Goal: Check status: Check status

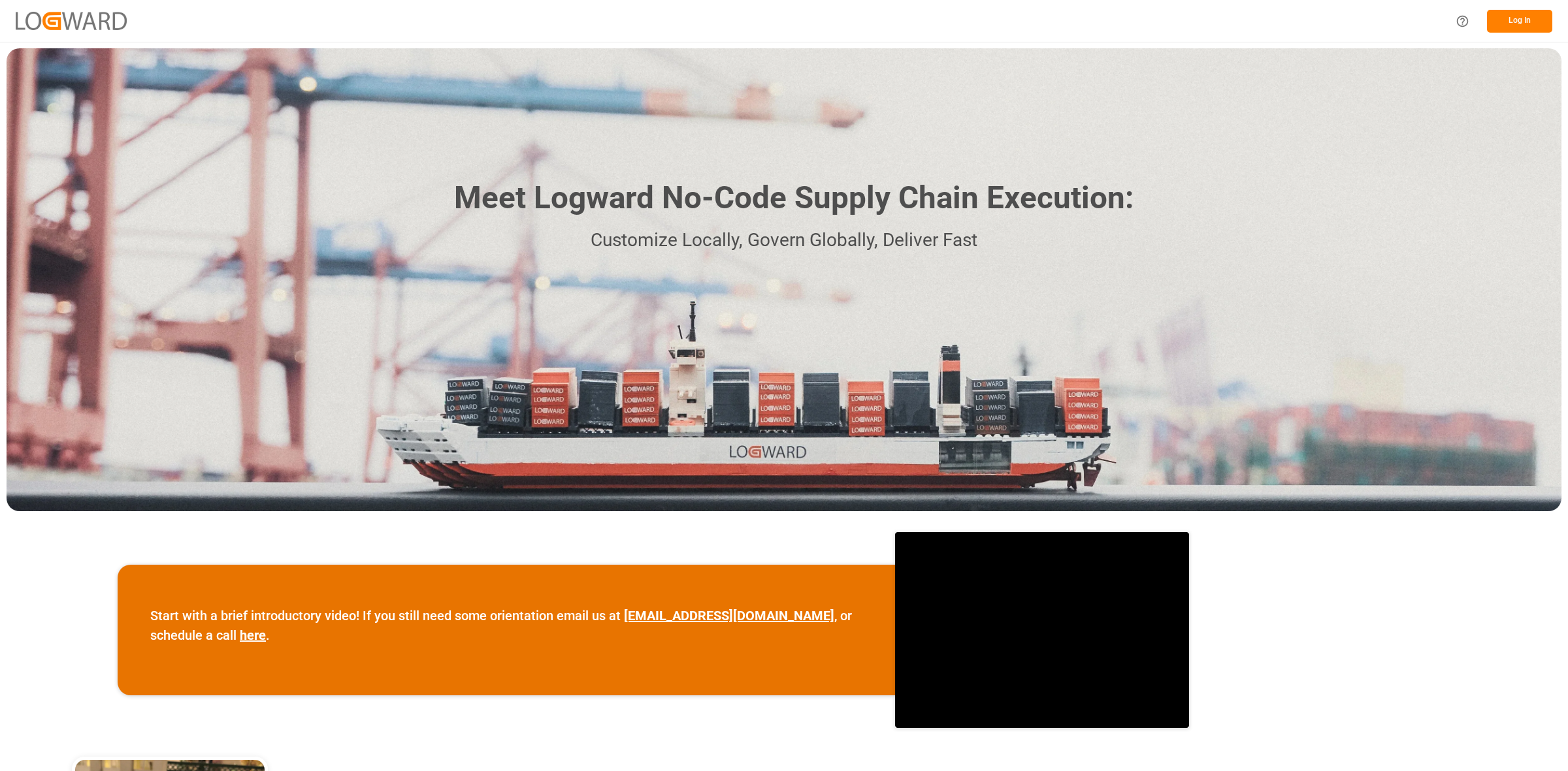
click at [1522, 17] on button "Log In" at bounding box center [1518, 21] width 65 height 23
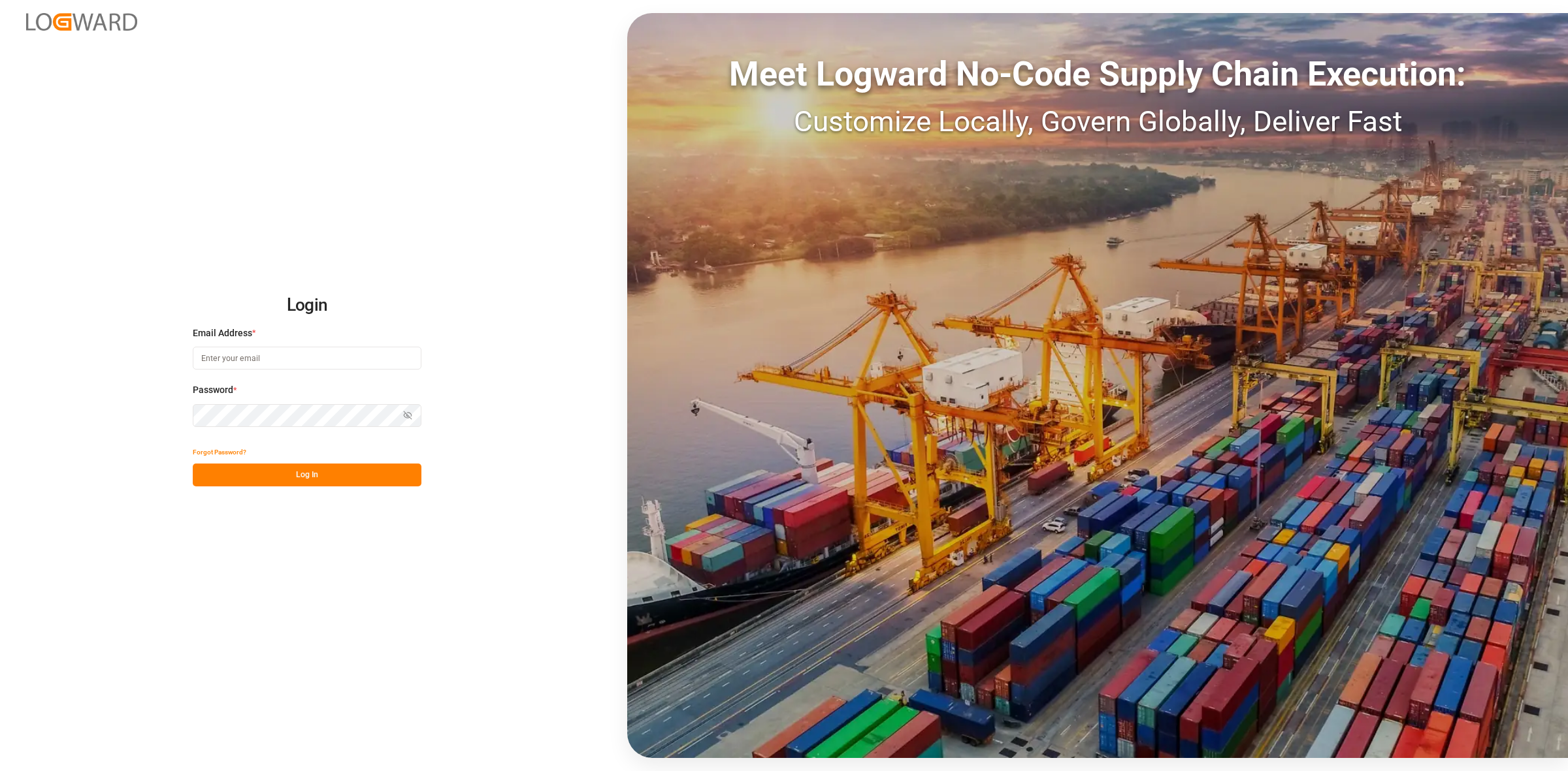
type input "[PERSON_NAME][EMAIL_ADDRESS][DOMAIN_NAME]"
click at [322, 475] on button "Log In" at bounding box center [306, 475] width 229 height 23
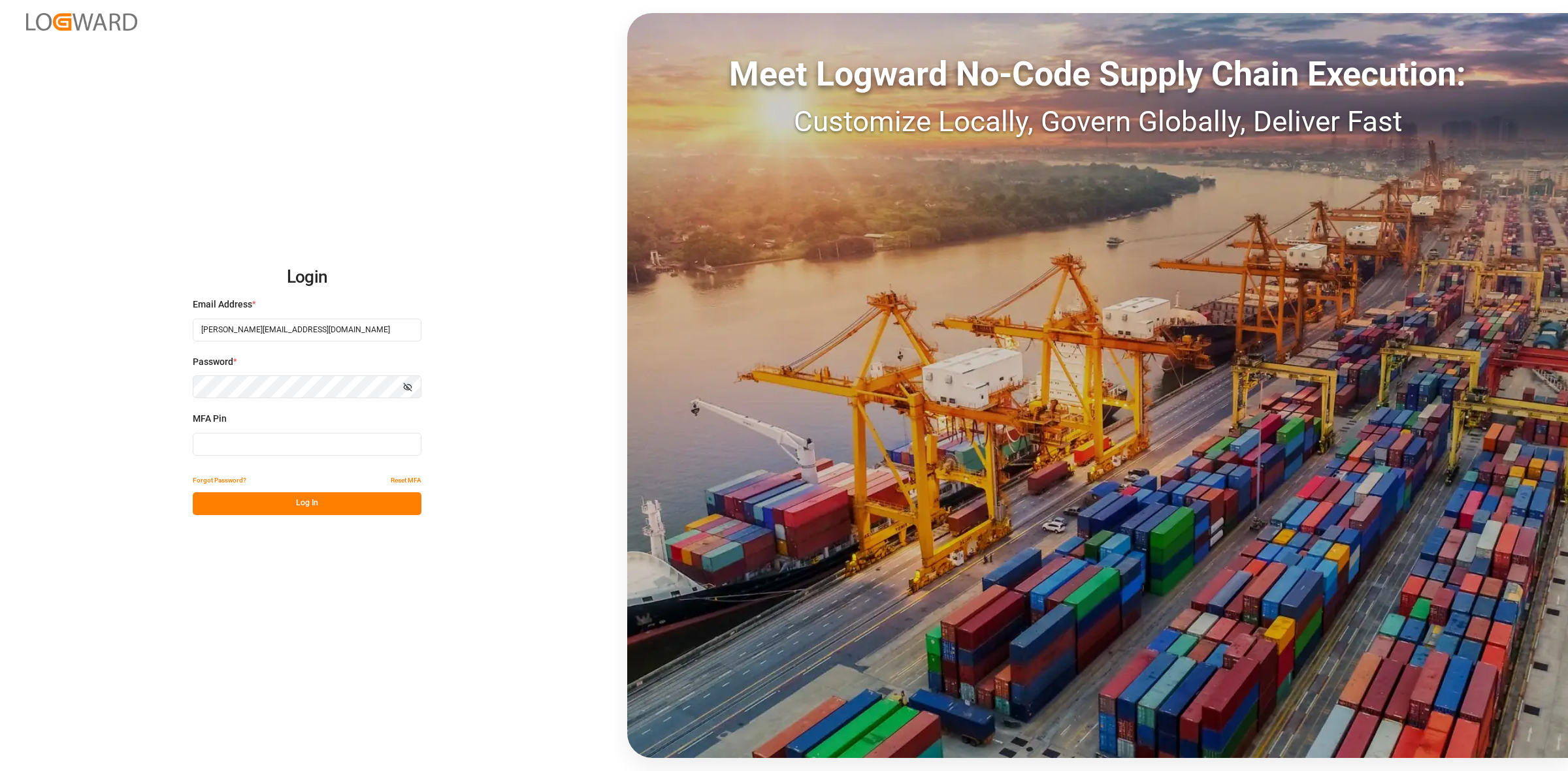
click at [231, 443] on input at bounding box center [306, 445] width 229 height 23
click at [262, 505] on button "Log In" at bounding box center [306, 504] width 229 height 23
click at [266, 507] on button "Log In" at bounding box center [306, 504] width 229 height 23
click at [300, 444] on input "360276" at bounding box center [306, 445] width 229 height 23
click at [244, 441] on input "360276" at bounding box center [306, 445] width 229 height 23
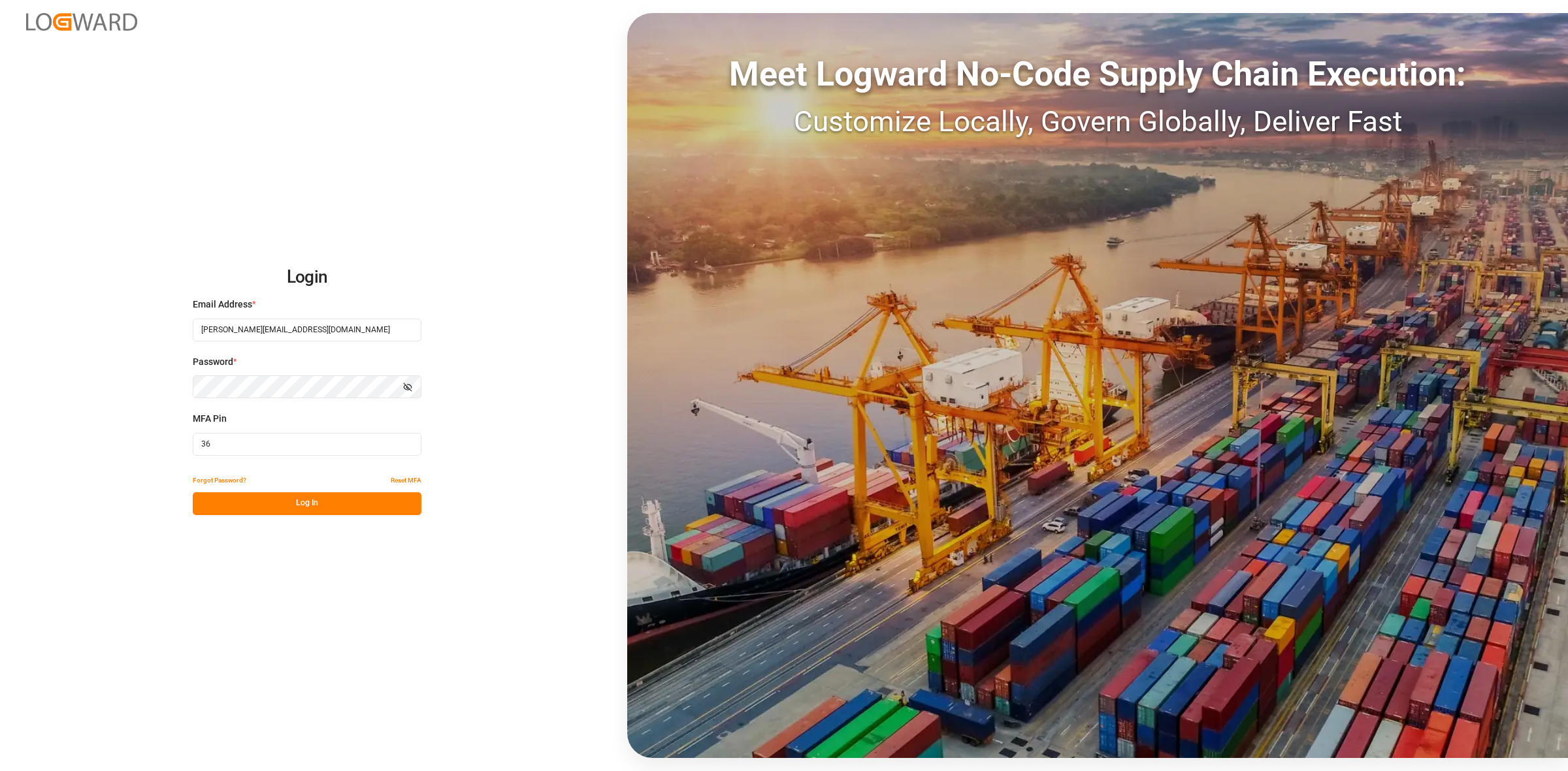
type input "3"
type input "774786"
click at [265, 501] on button "Log In" at bounding box center [306, 504] width 229 height 23
drag, startPoint x: 486, startPoint y: 350, endPoint x: 484, endPoint y: 328, distance: 22.1
click at [485, 339] on div "Login Email Address * [PERSON_NAME][EMAIL_ADDRESS][DOMAIN_NAME] Password * Show…" at bounding box center [784, 386] width 1568 height 771
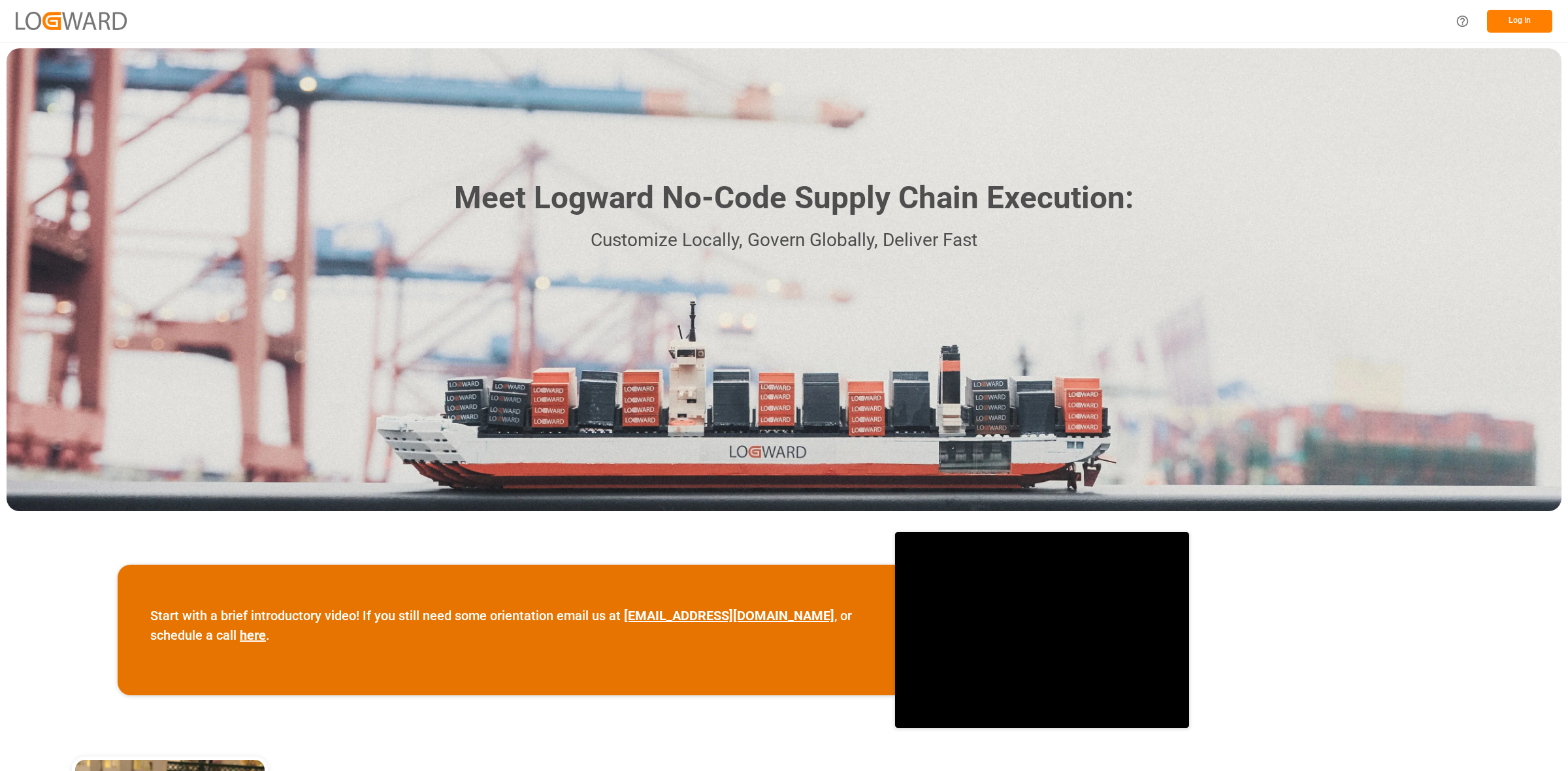
click at [1504, 20] on button "Log In" at bounding box center [1518, 21] width 65 height 23
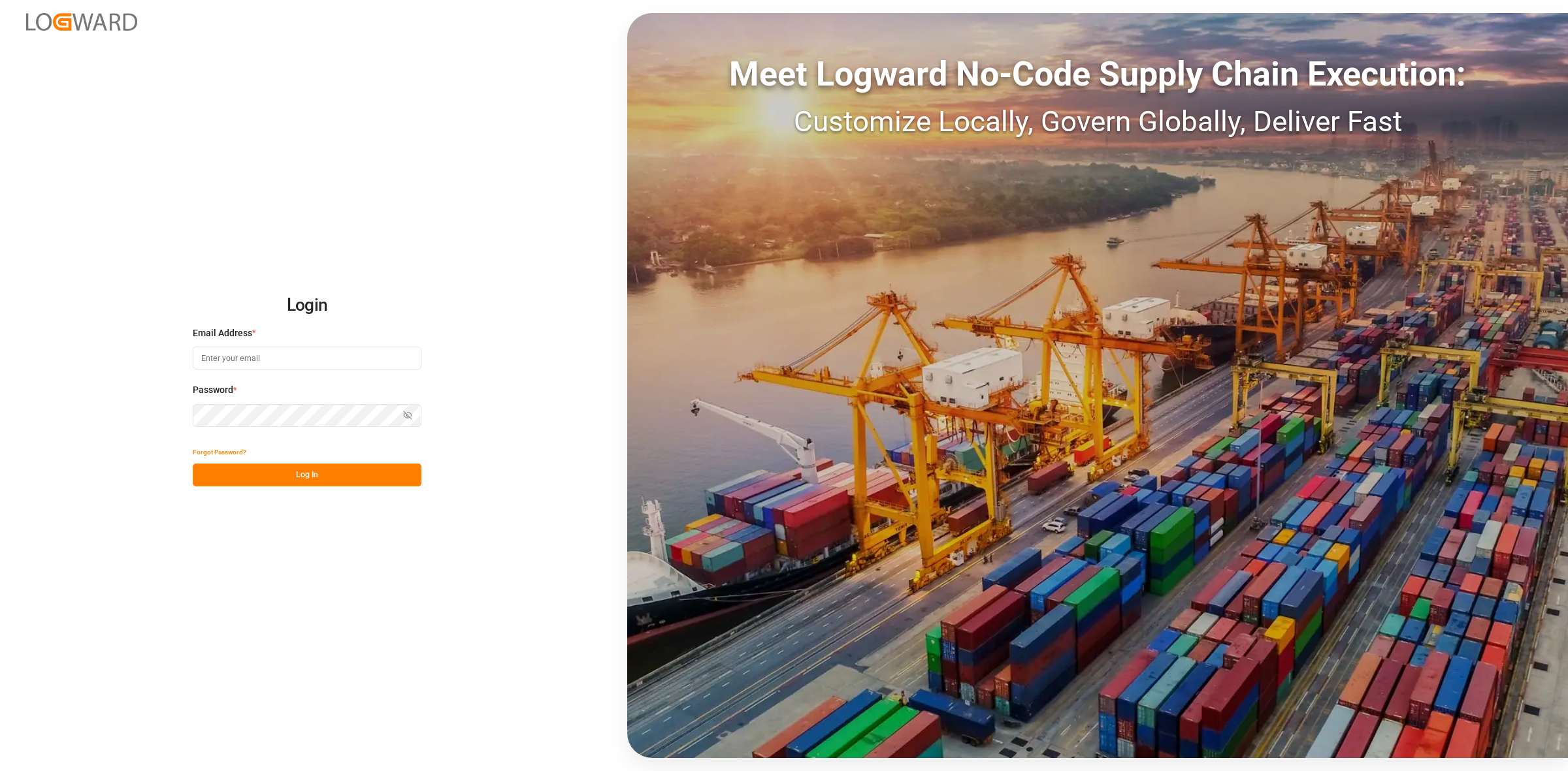
type input "[PERSON_NAME][EMAIL_ADDRESS][DOMAIN_NAME]"
click at [268, 473] on button "Log In" at bounding box center [306, 475] width 229 height 23
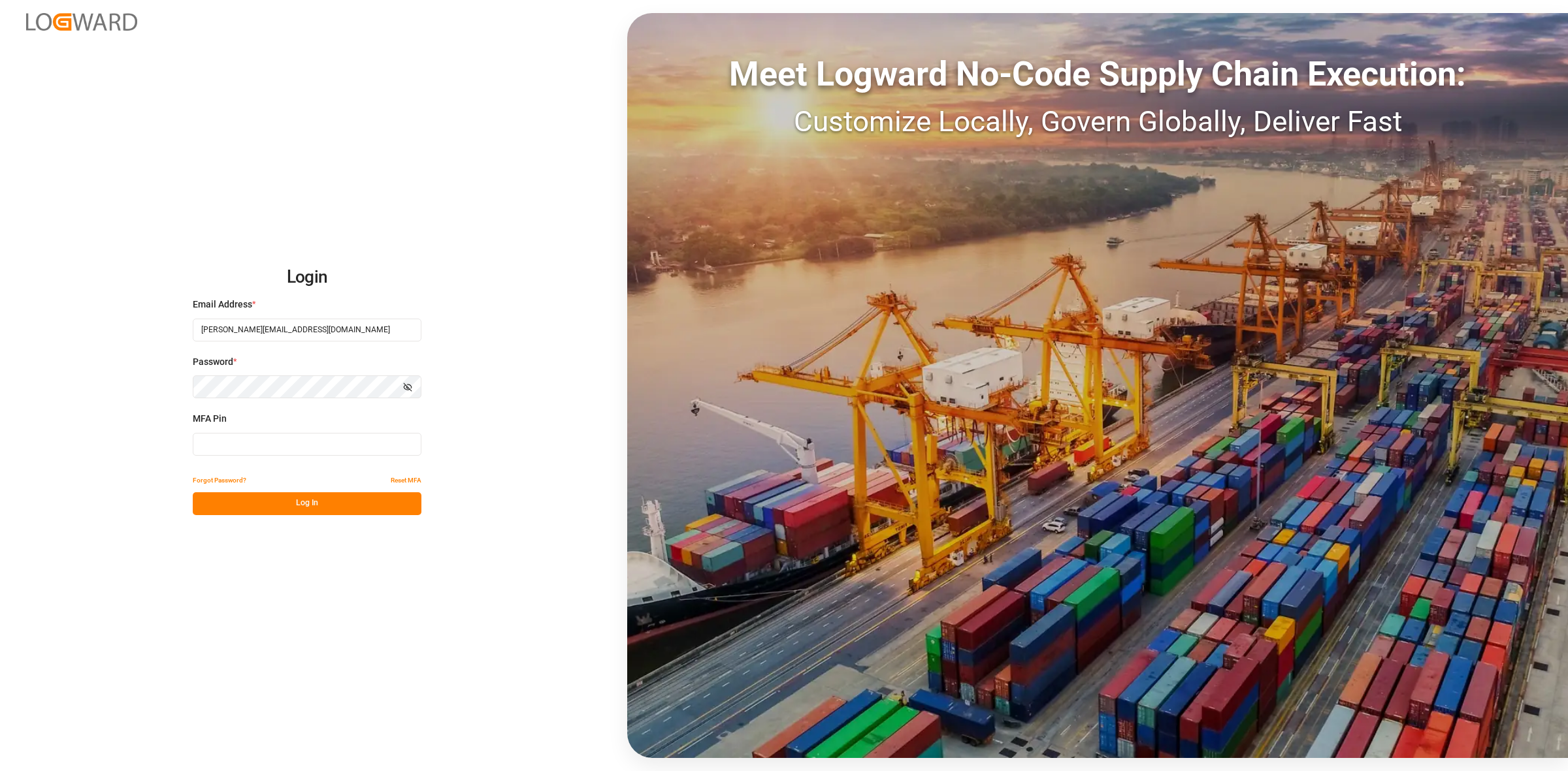
click at [231, 445] on input at bounding box center [306, 445] width 229 height 23
type input "513106"
click at [295, 504] on button "Log In" at bounding box center [306, 504] width 229 height 23
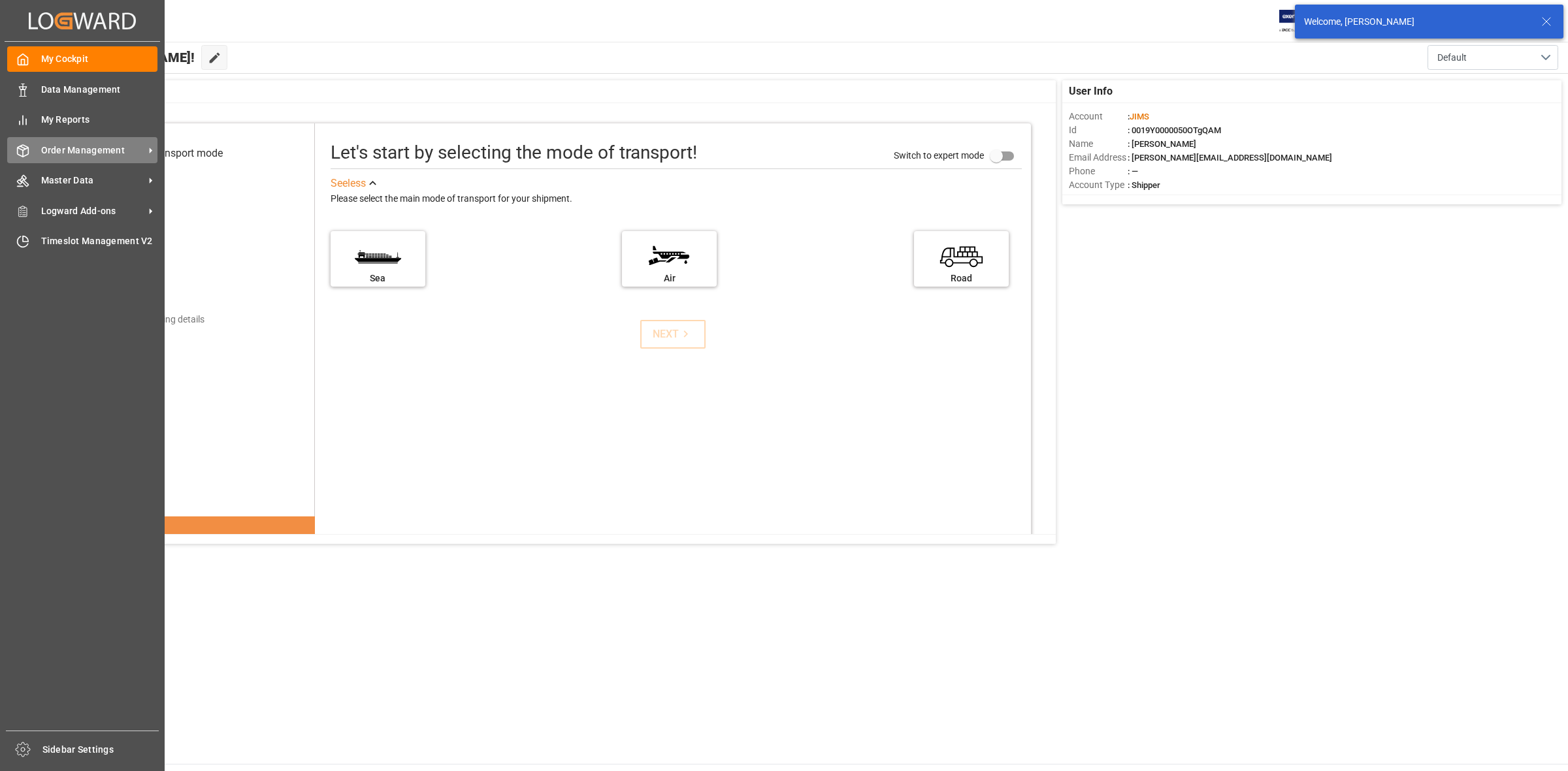
click at [26, 154] on icon at bounding box center [23, 151] width 13 height 13
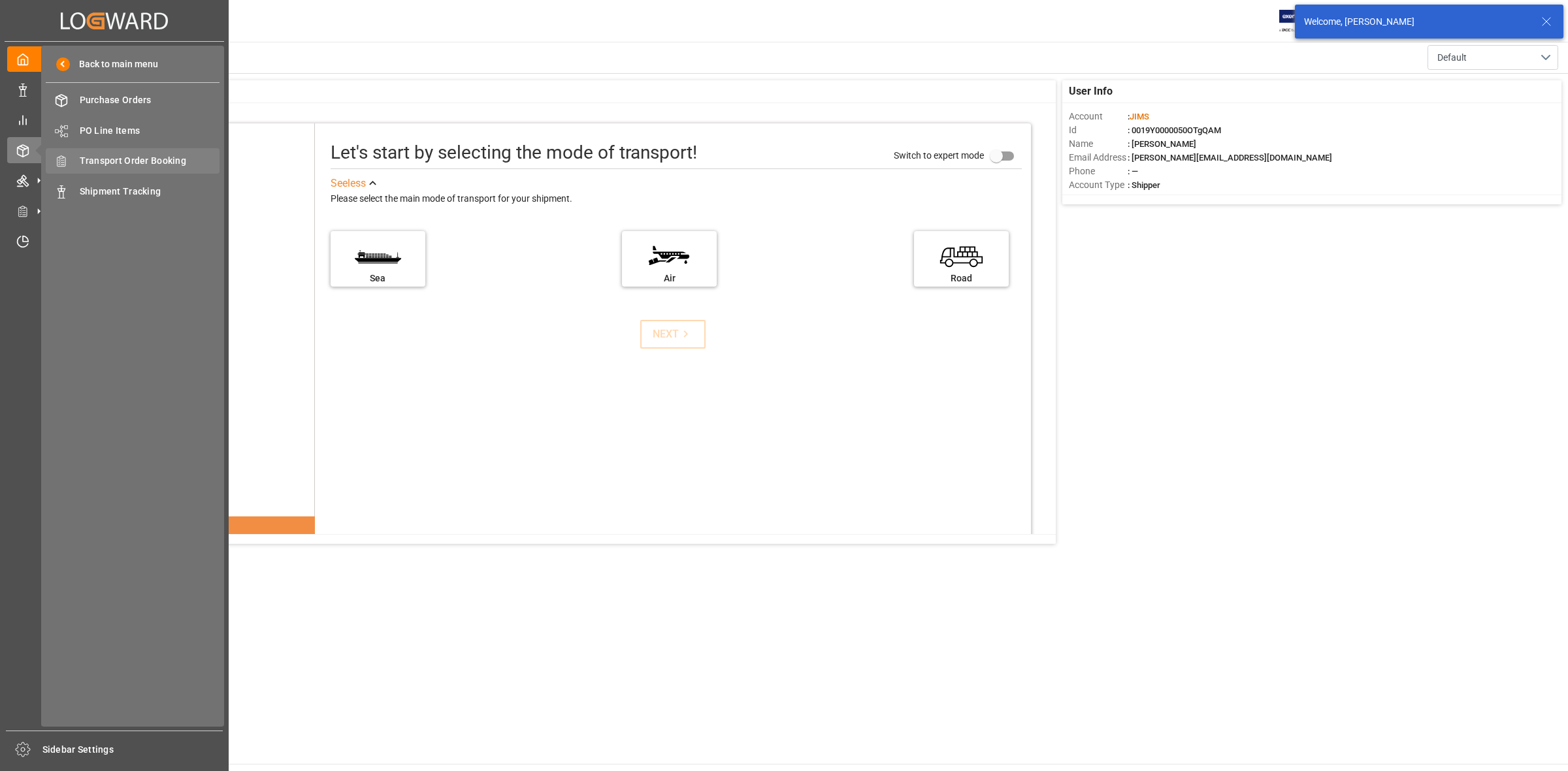
click at [91, 164] on span "Transport Order Booking" at bounding box center [150, 161] width 140 height 14
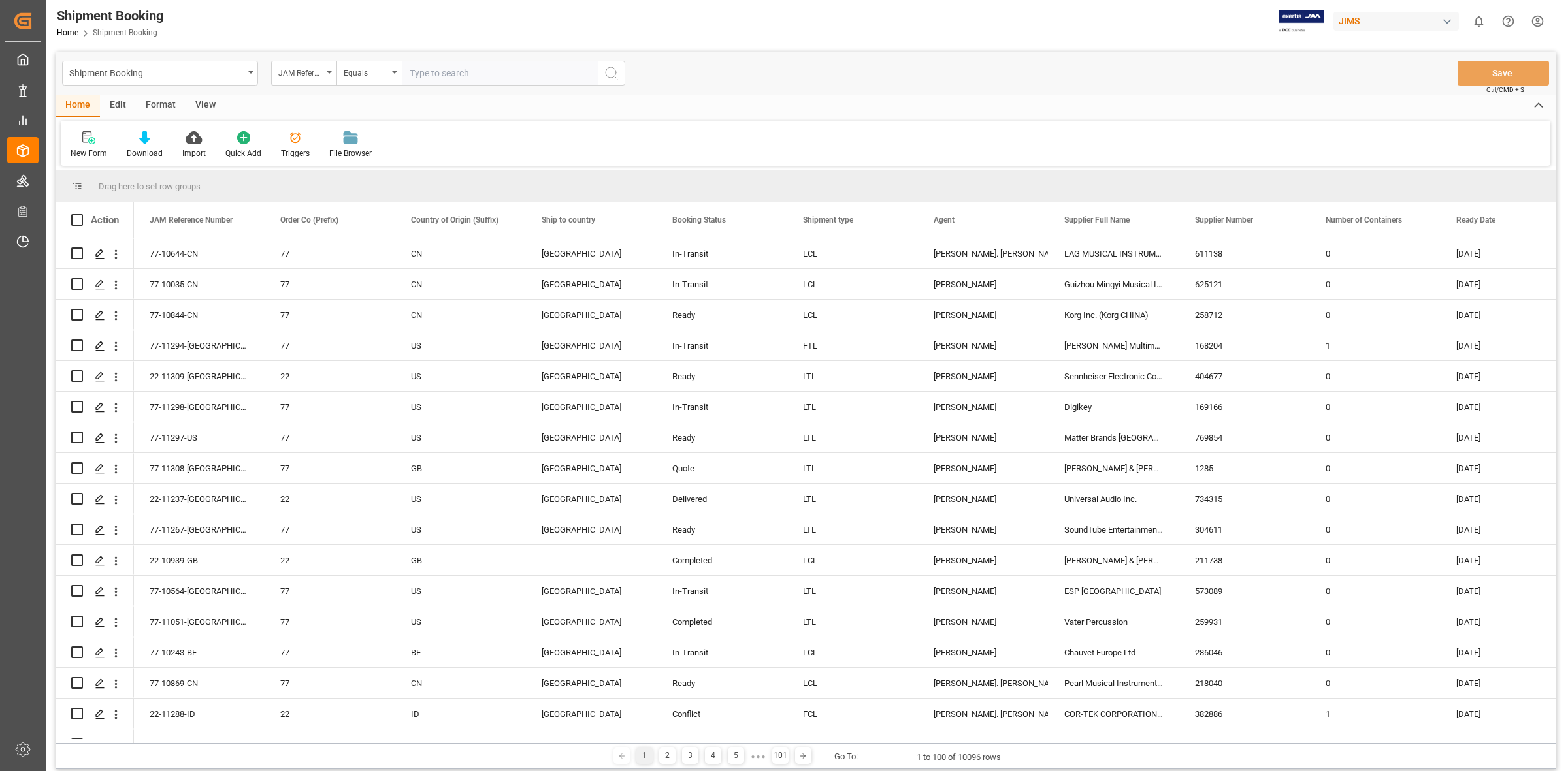
click at [436, 79] on input "text" at bounding box center [499, 73] width 196 height 25
type input "77-10244-us"
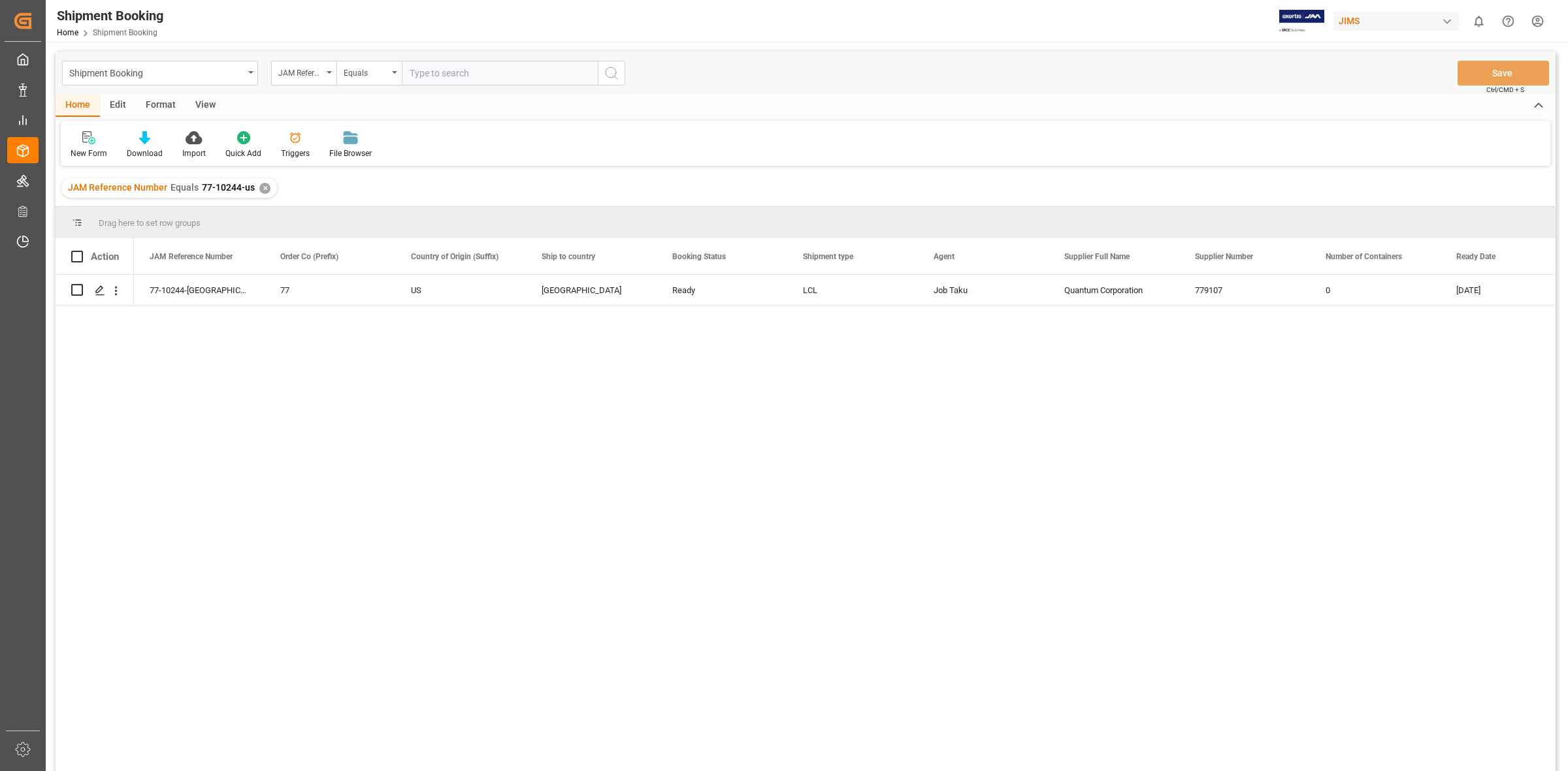
click at [350, 350] on div "77-10244-US 77 US Canada Ready LCL Job Taku Quantum Corporation 779107 0 23.07.…" at bounding box center [844, 527] width 1421 height 505
click at [100, 292] on icon "Press SPACE to select this row." at bounding box center [100, 291] width 10 height 10
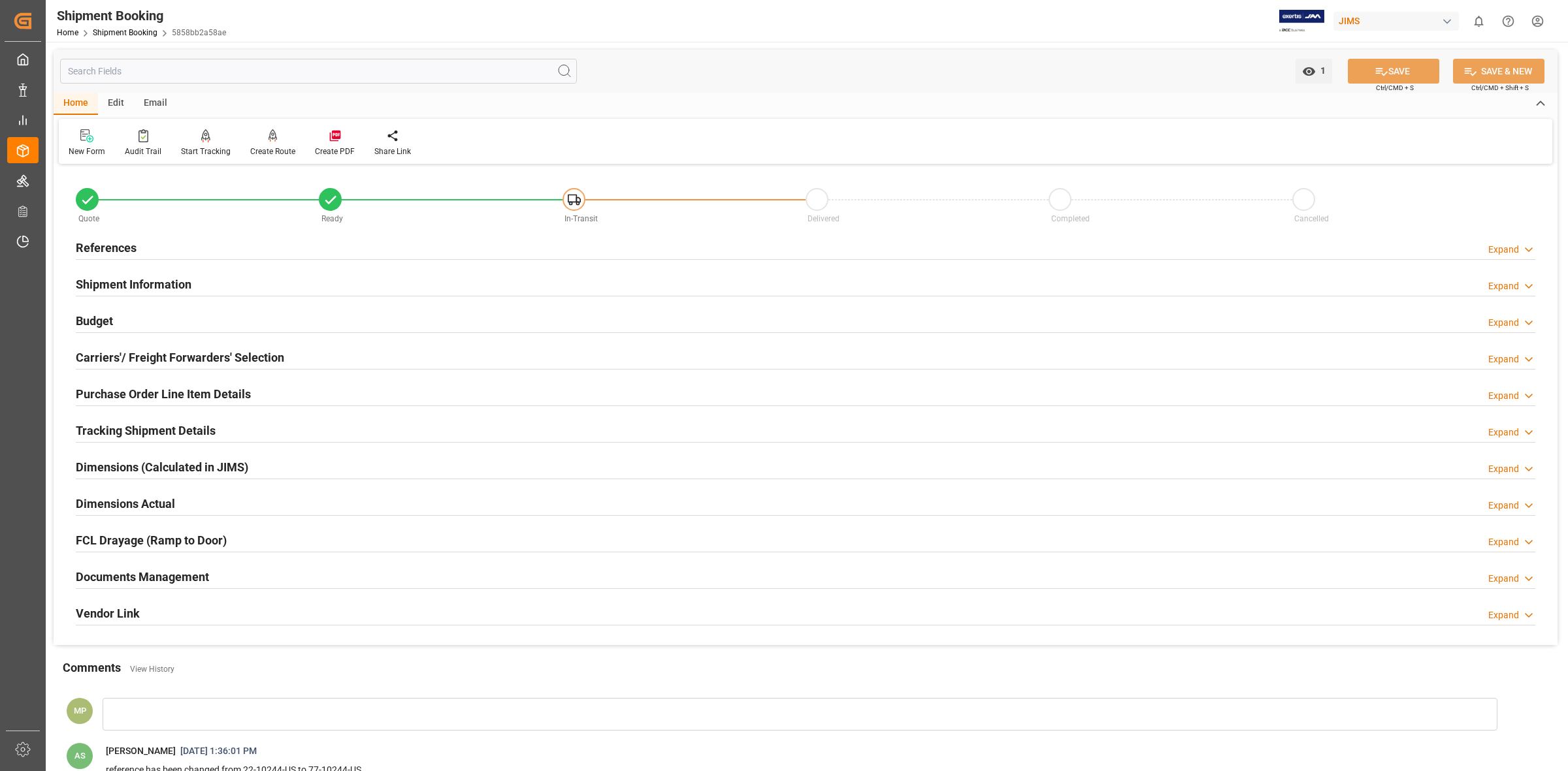
click at [155, 582] on h2 "Documents Management" at bounding box center [142, 577] width 133 height 17
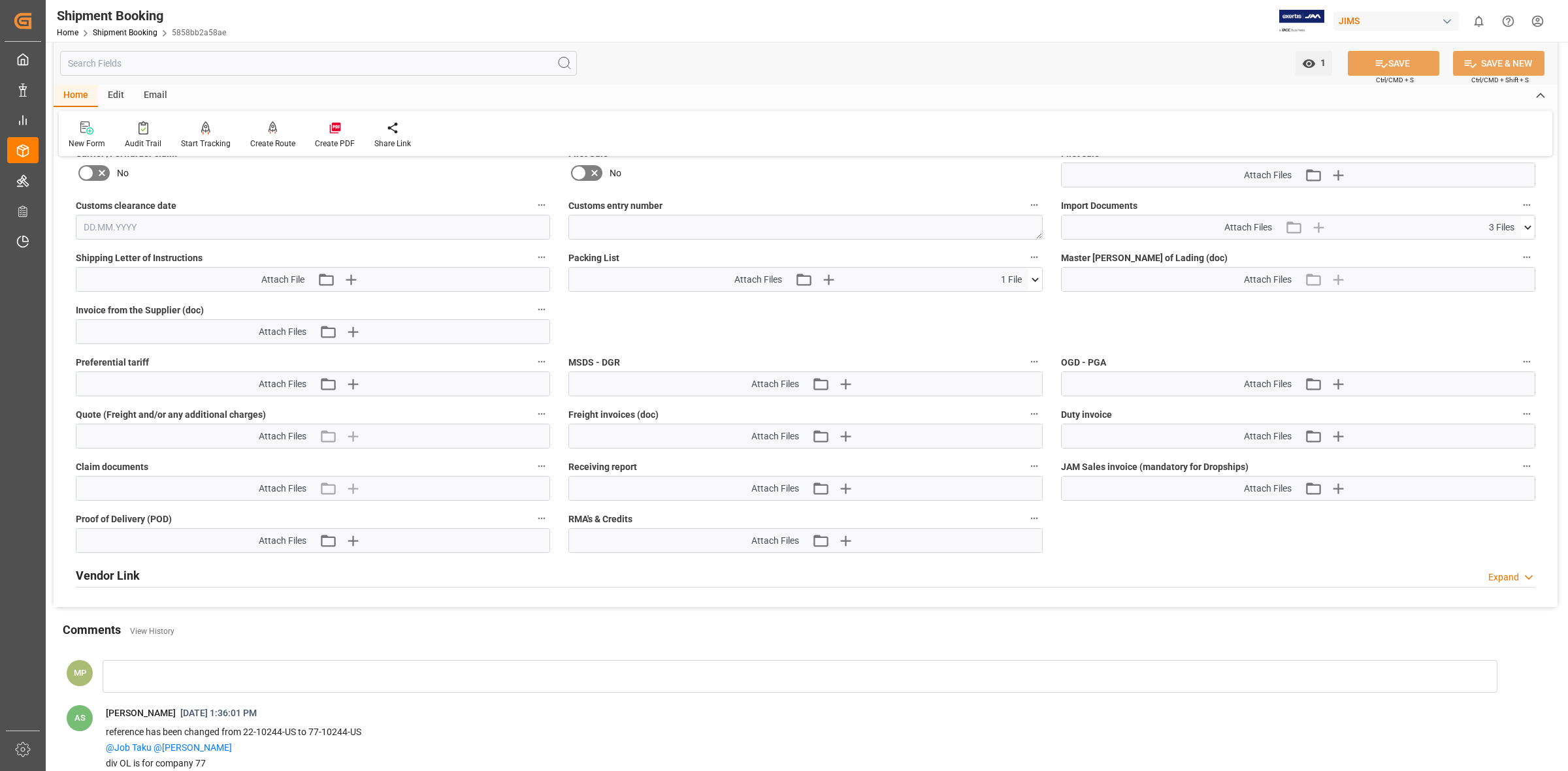
scroll to position [572, 0]
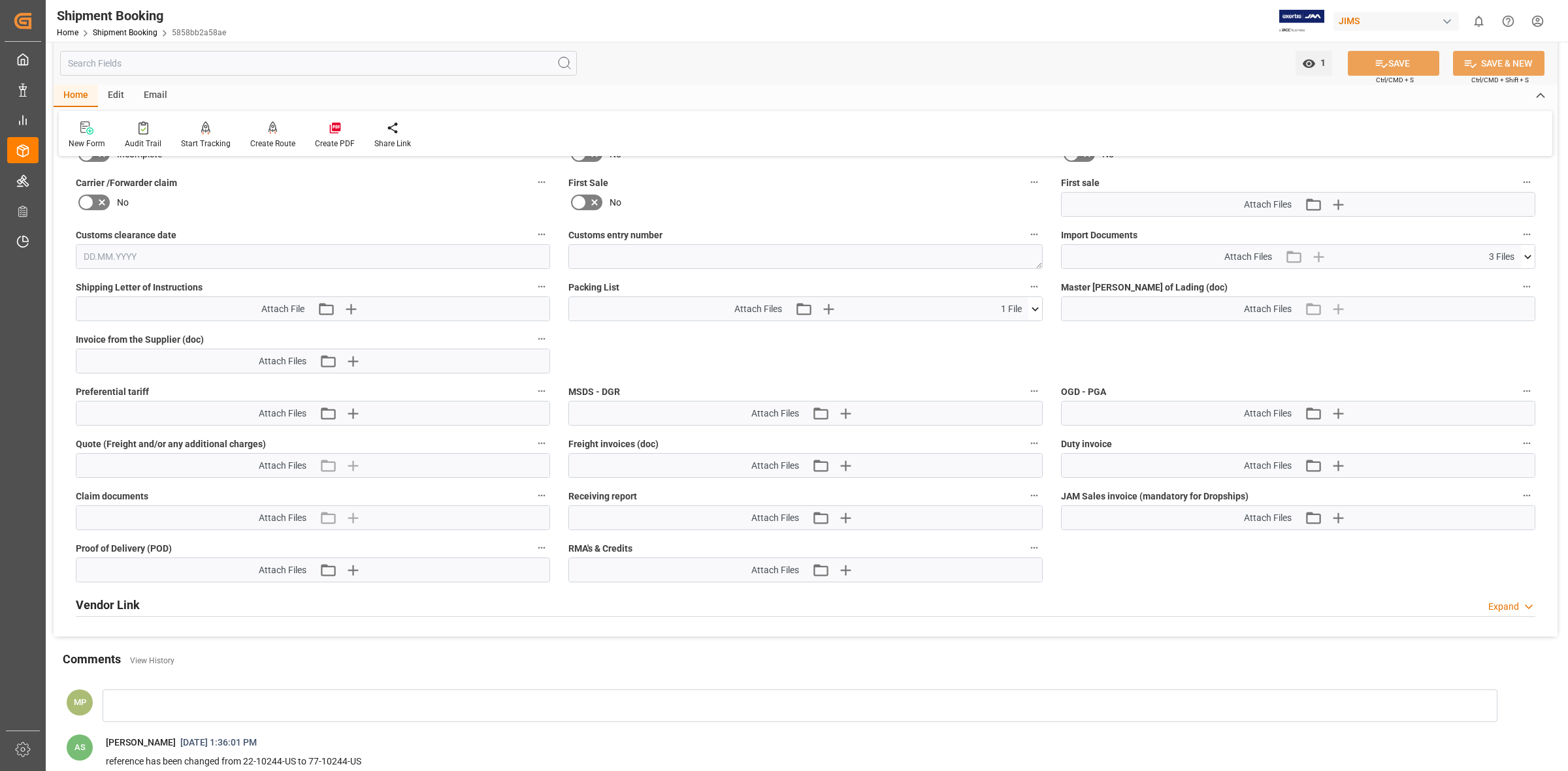
click at [1523, 247] on button at bounding box center [1527, 256] width 14 height 23
click at [1141, 281] on div "SO10018470 CI updated.pdf" at bounding box center [1297, 281] width 459 height 14
click at [1523, 276] on icon at bounding box center [1520, 281] width 14 height 14
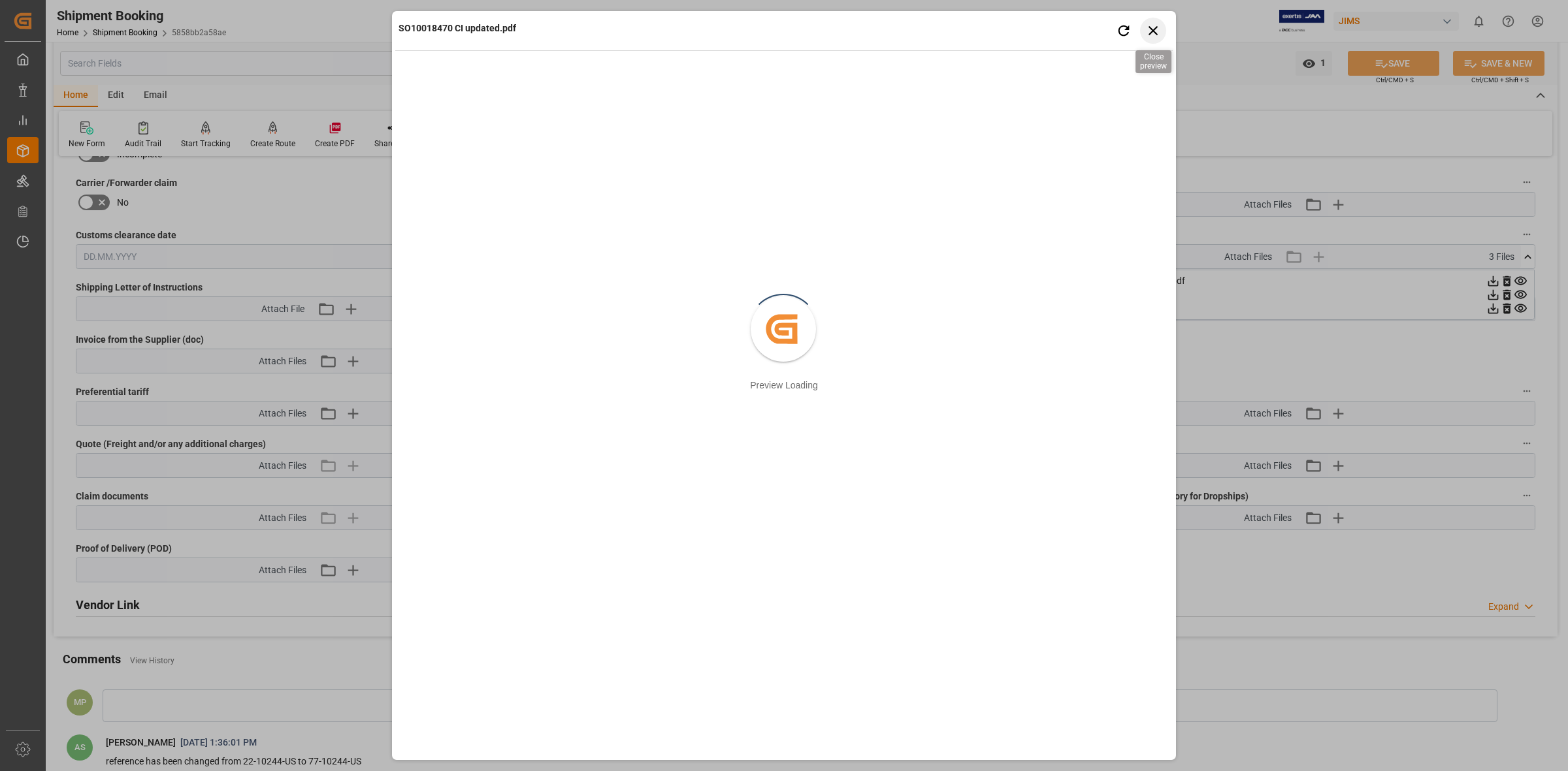
click at [1151, 26] on icon "button" at bounding box center [1153, 30] width 17 height 17
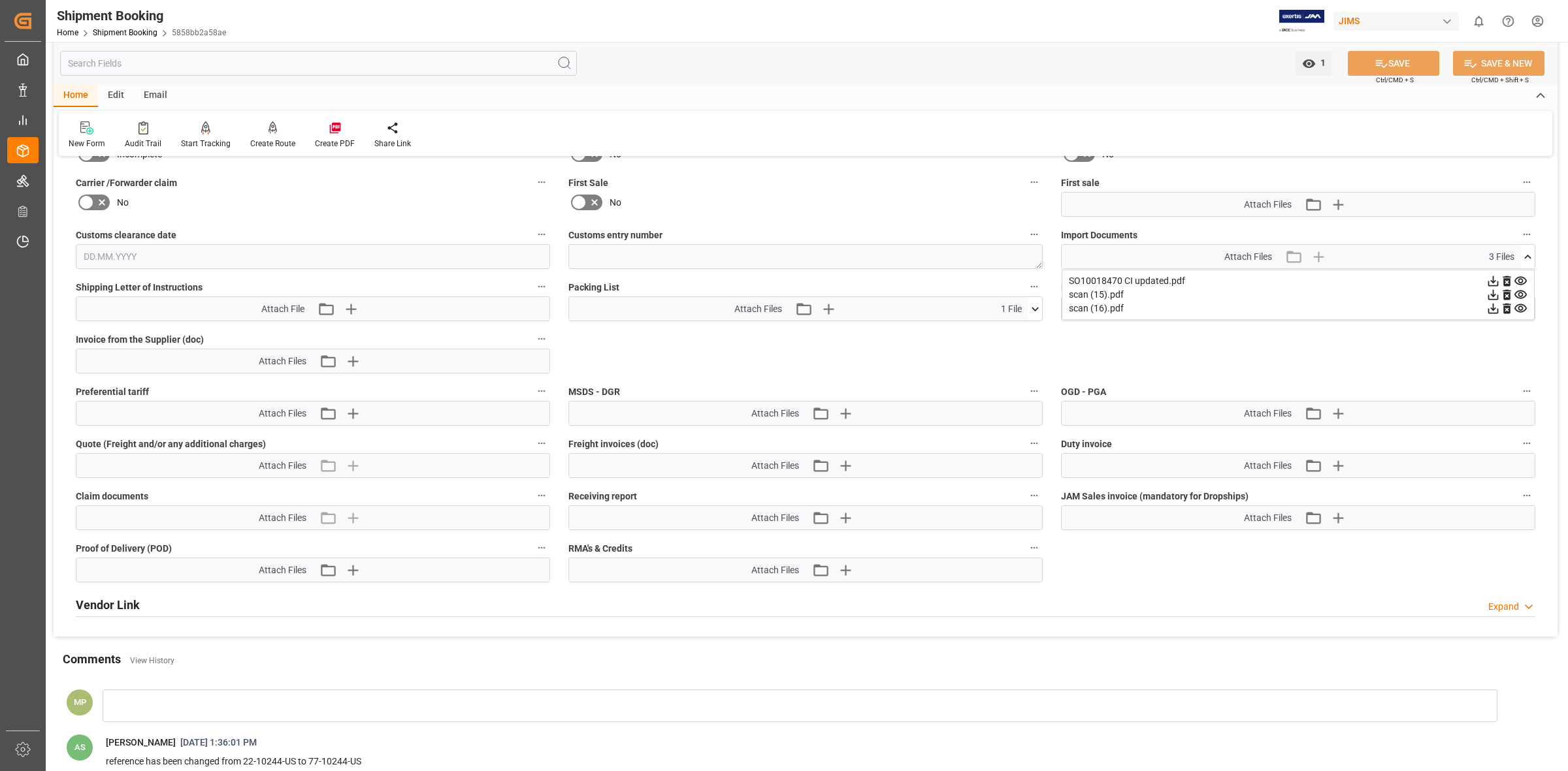
click at [1520, 291] on icon at bounding box center [1520, 295] width 12 height 9
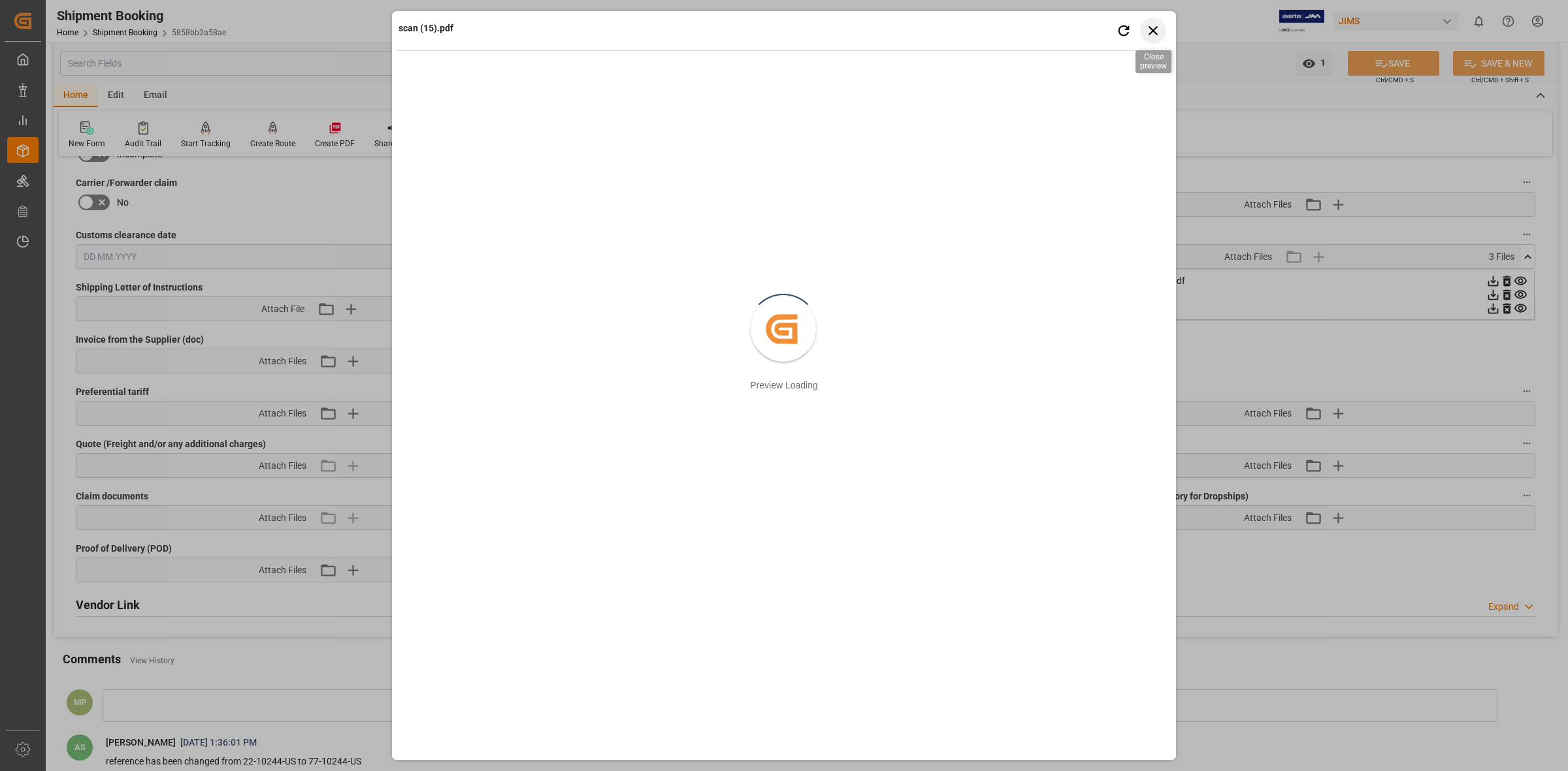
click at [1153, 28] on icon "button" at bounding box center [1153, 30] width 17 height 17
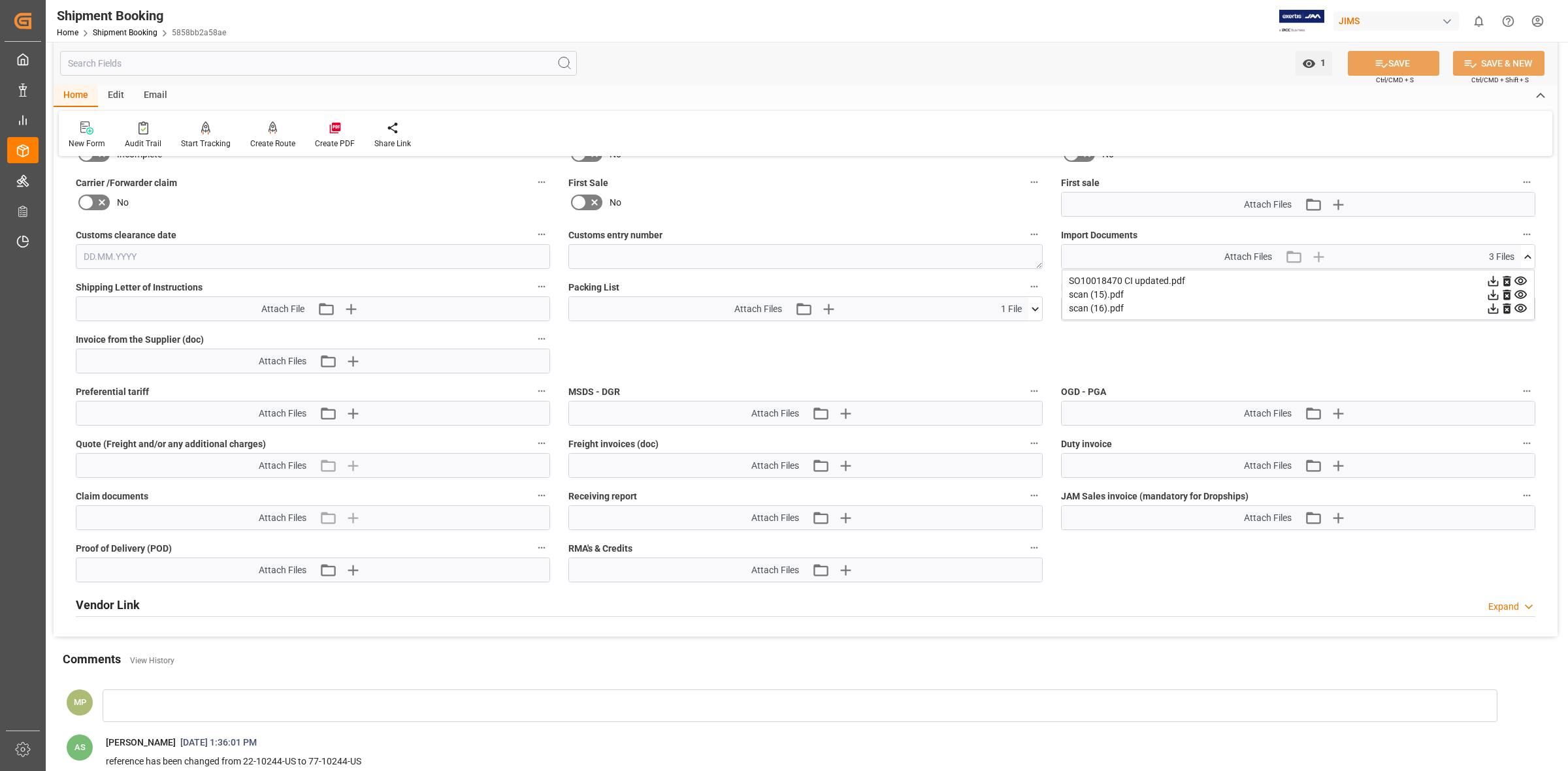
click at [1522, 305] on icon at bounding box center [1520, 309] width 12 height 9
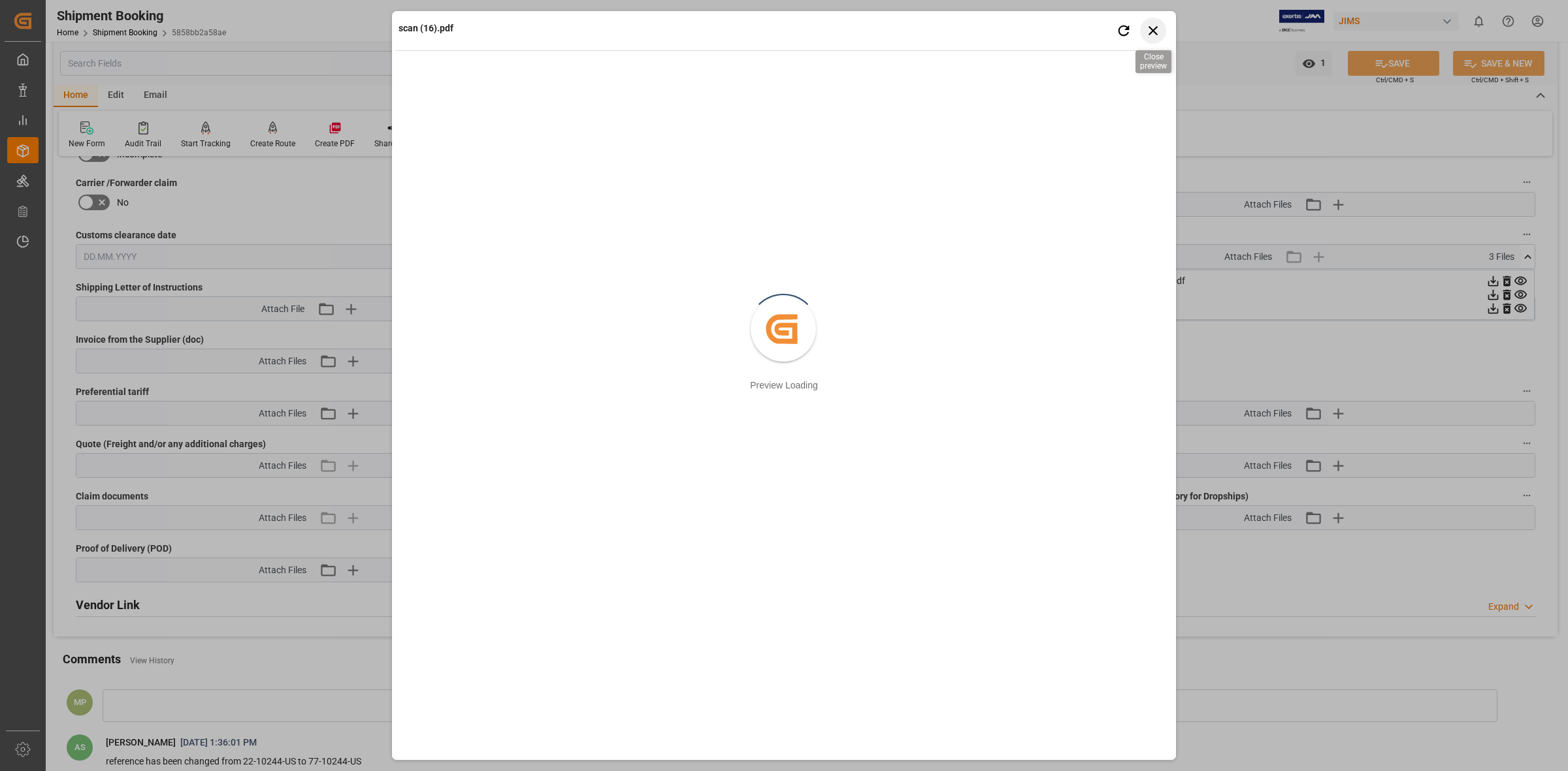
click at [1154, 23] on icon "button" at bounding box center [1153, 30] width 17 height 17
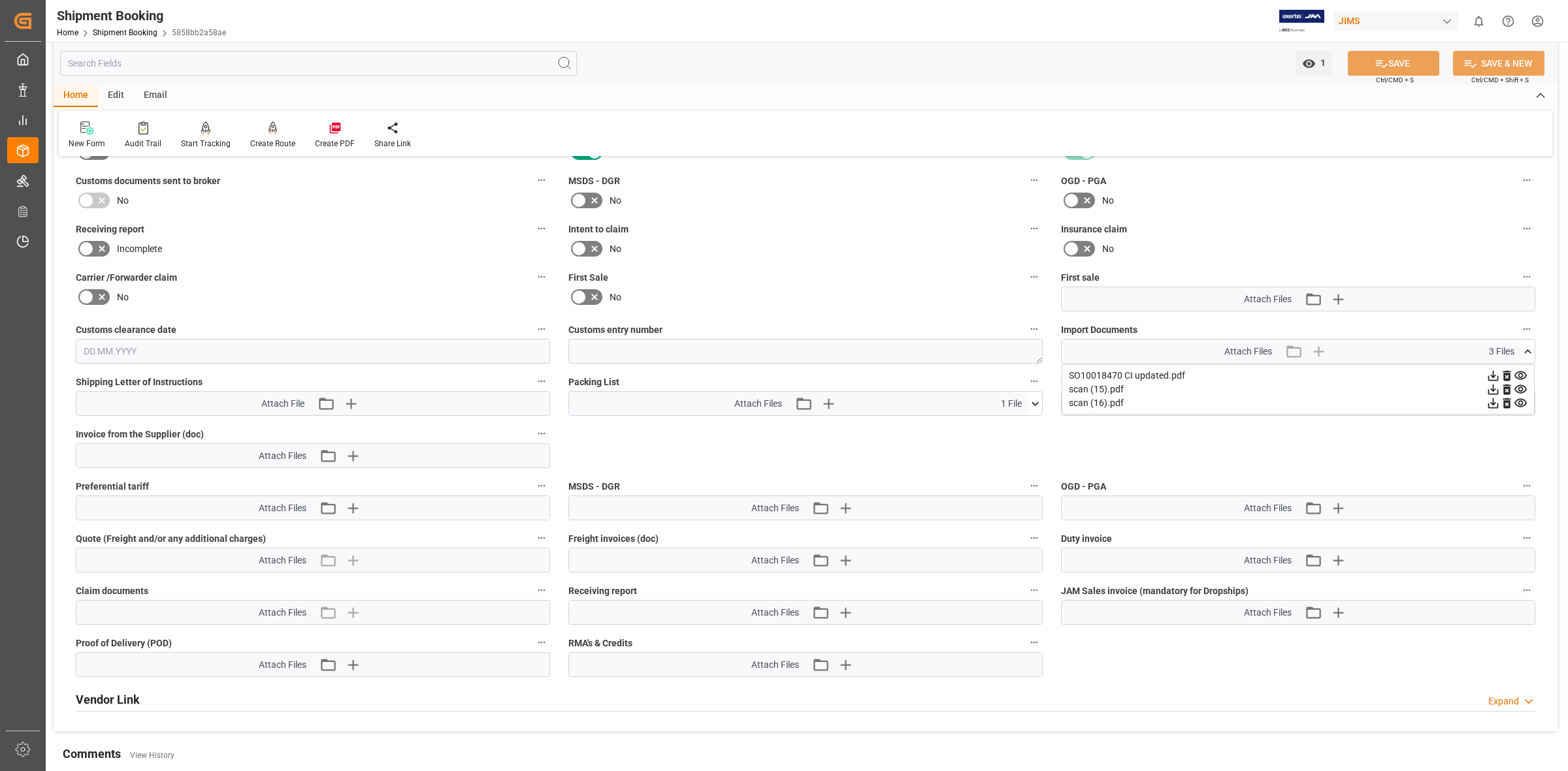
scroll to position [285, 0]
